Goal: Obtain resource: Obtain resource

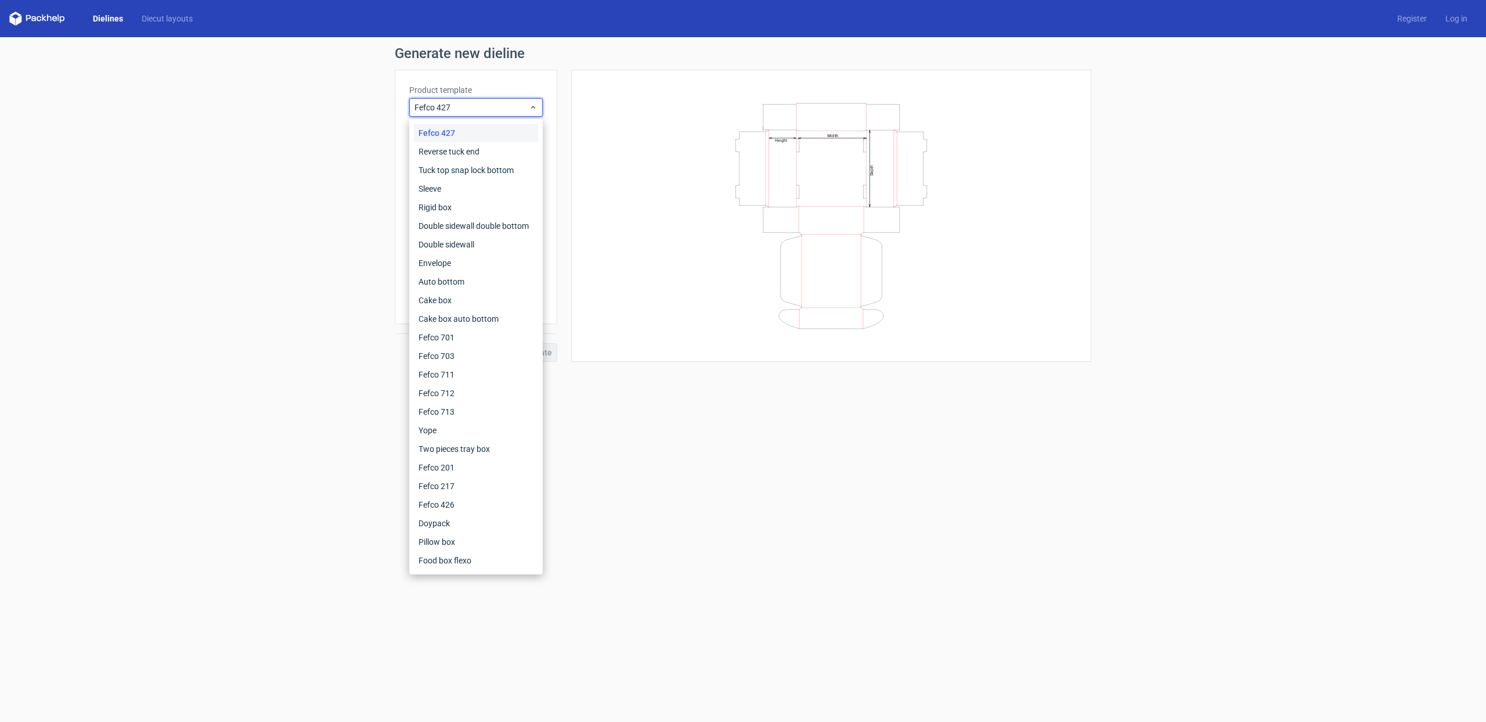
click at [496, 135] on div "Fefco 427" at bounding box center [476, 133] width 124 height 19
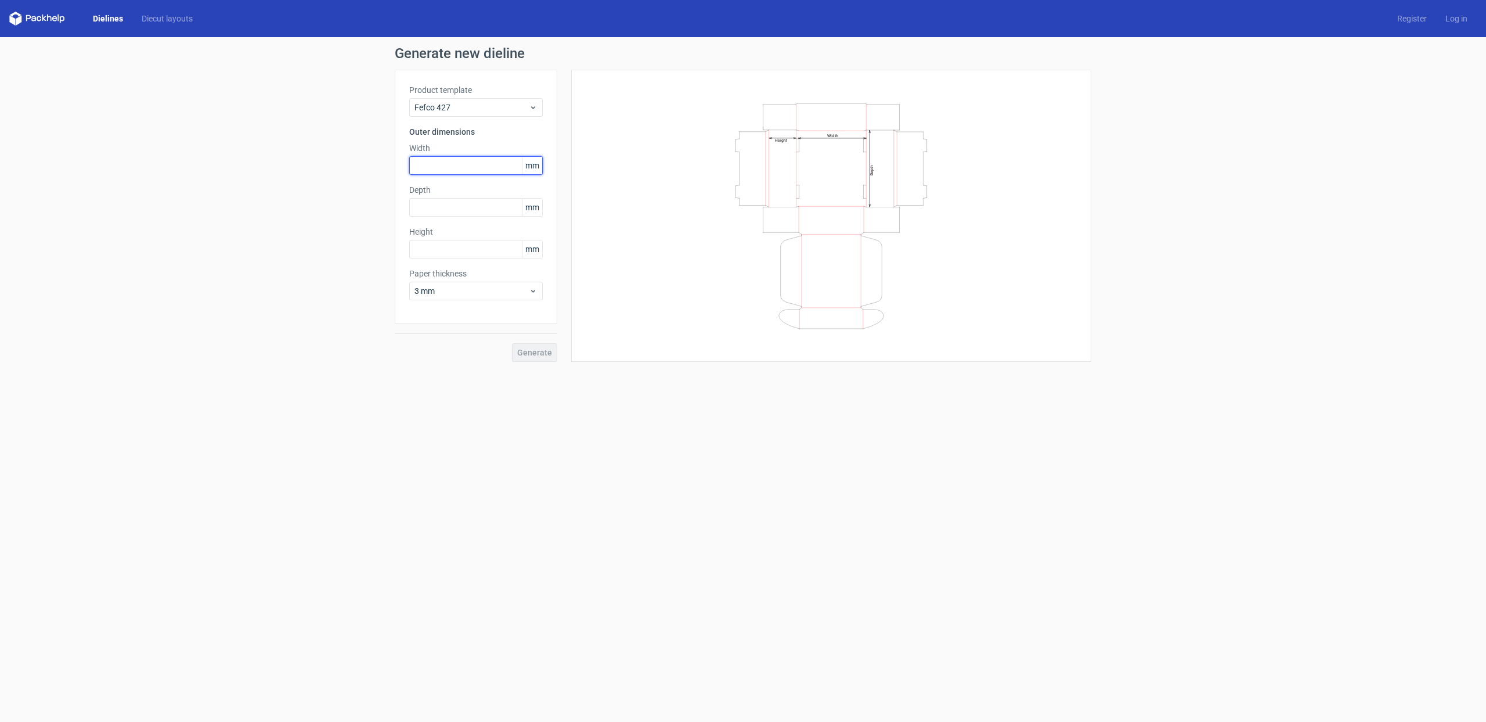
click at [483, 161] on input "text" at bounding box center [476, 165] width 134 height 19
click at [483, 162] on input "text" at bounding box center [476, 165] width 134 height 19
click at [856, 148] on icon "Width Depth Height" at bounding box center [831, 216] width 348 height 232
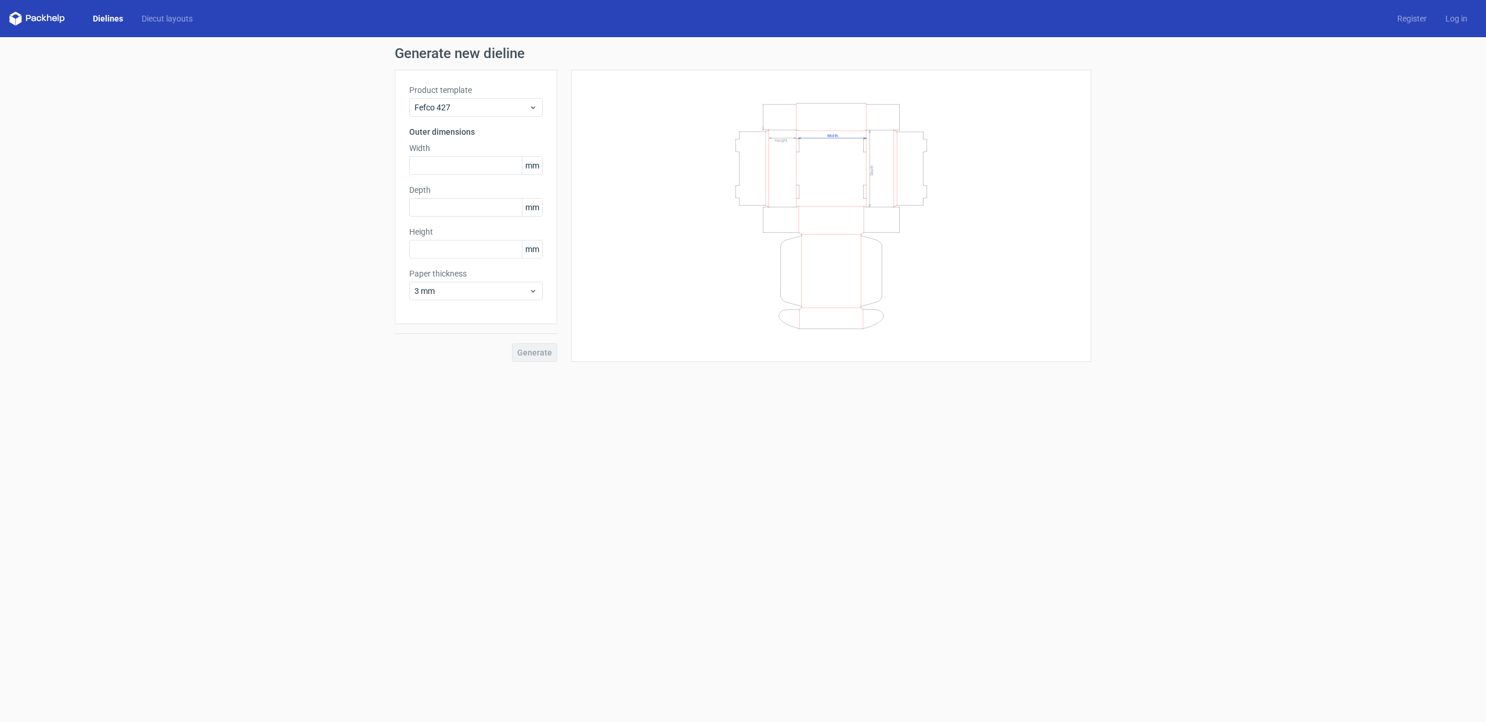
click at [831, 113] on icon "Width Depth Height" at bounding box center [831, 216] width 348 height 232
click at [832, 132] on text "Width" at bounding box center [832, 134] width 11 height 5
click at [503, 181] on div "Product template Fefco 427 Outer dimensions Width mm Depth mm Height mm Paper t…" at bounding box center [476, 197] width 163 height 254
click at [503, 174] on input "text" at bounding box center [476, 165] width 134 height 19
click at [176, 145] on div "Generate new dieline Product template Fefco 427 Outer dimensions Width mm Depth…" at bounding box center [743, 204] width 1486 height 334
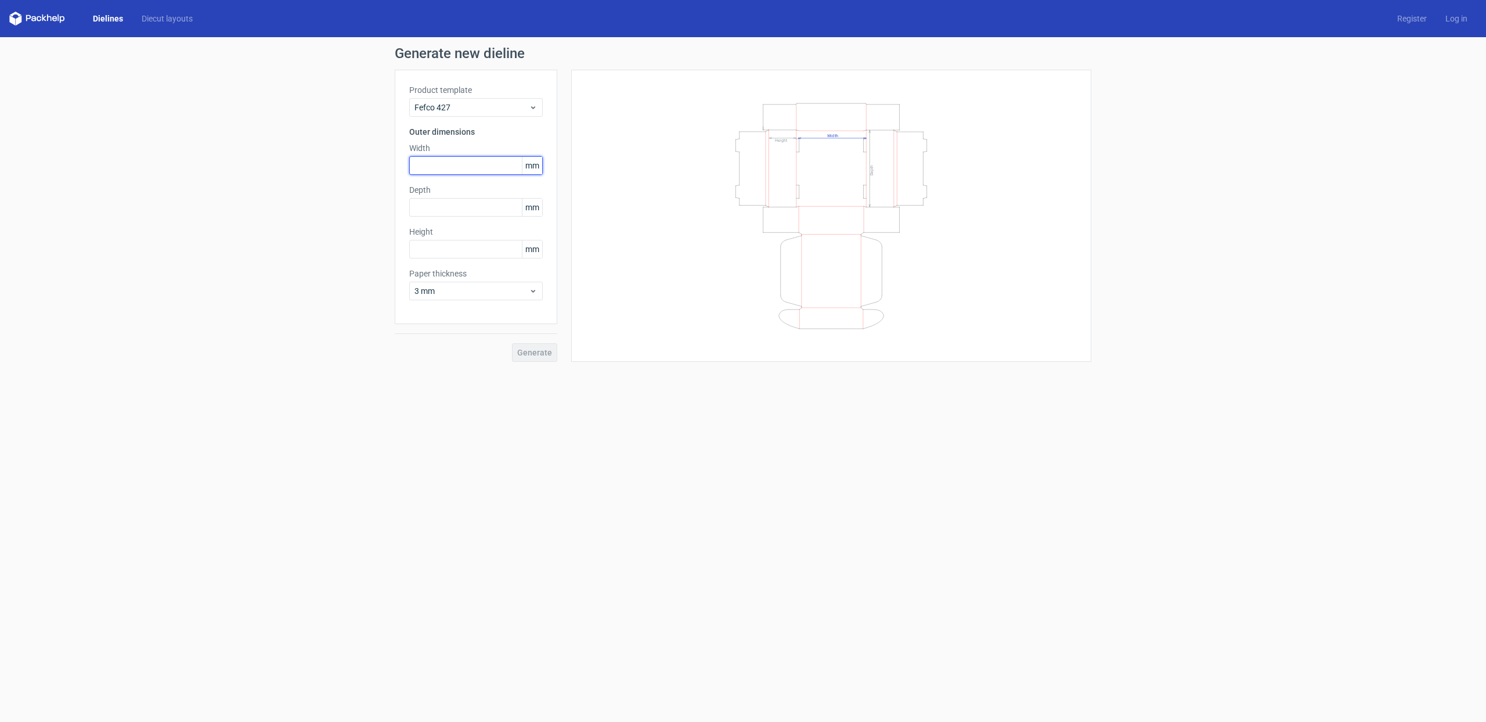
click at [513, 166] on input "text" at bounding box center [476, 165] width 134 height 19
type input "122"
type input "152"
click at [470, 248] on input "text" at bounding box center [476, 249] width 134 height 19
type input "87"
